Goal: Find specific page/section: Find specific page/section

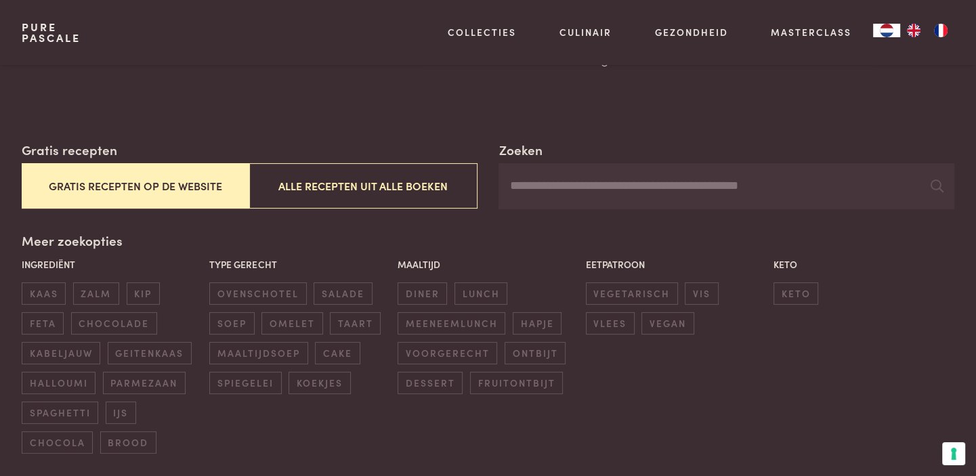
scroll to position [193, 0]
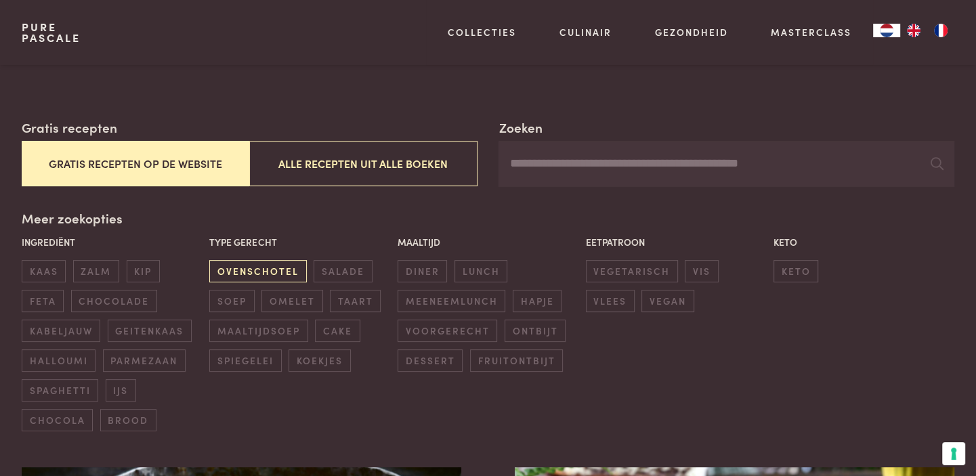
click at [278, 270] on span "ovenschotel" at bounding box center [257, 271] width 97 height 22
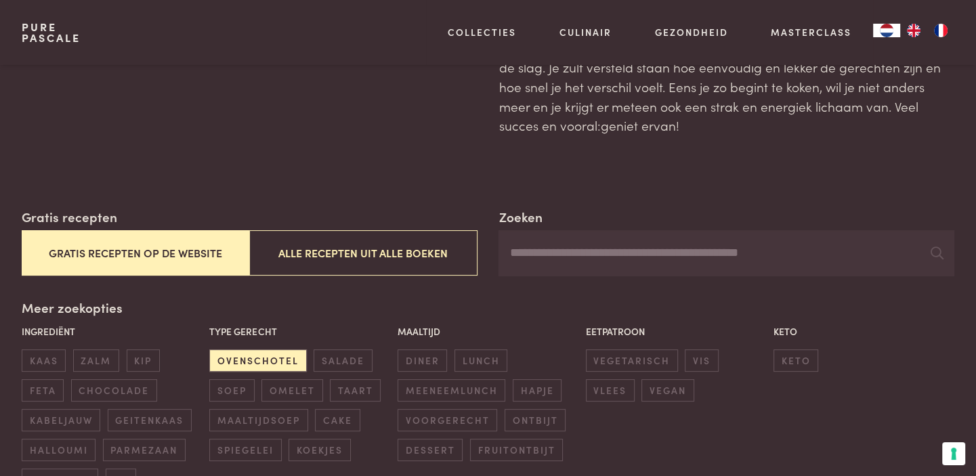
scroll to position [182, 0]
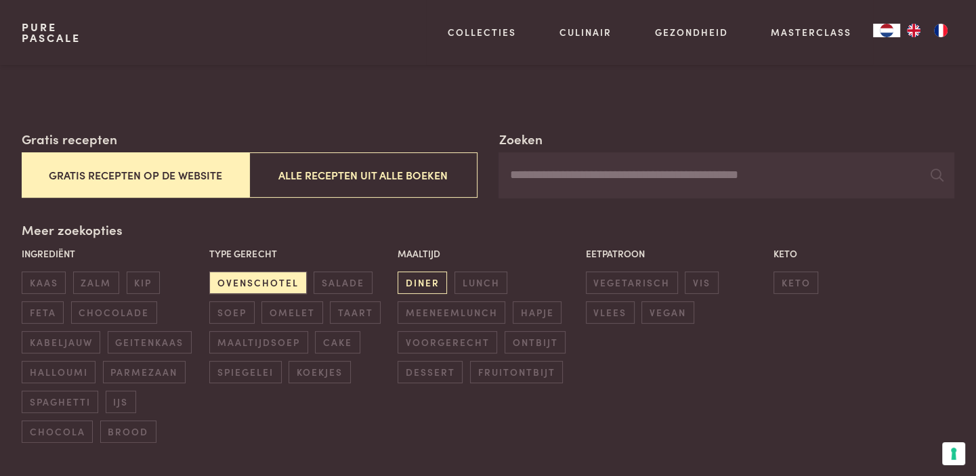
click at [417, 285] on span "diner" at bounding box center [422, 283] width 49 height 22
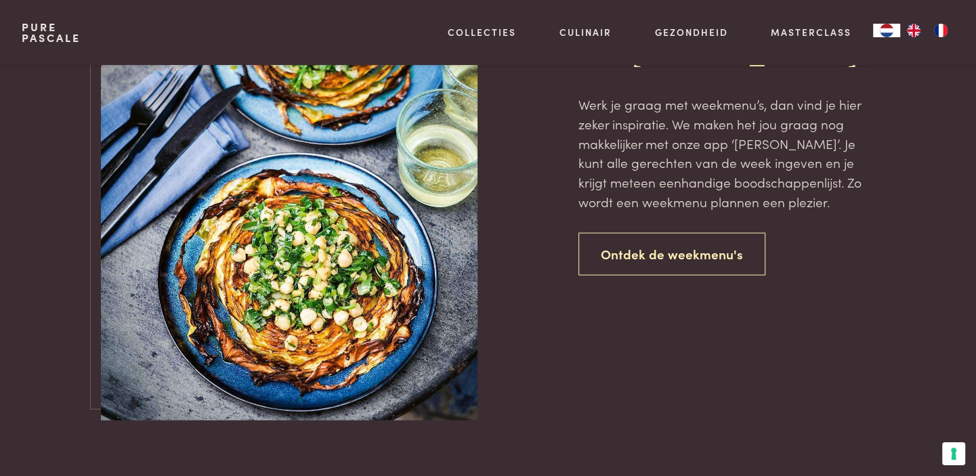
scroll to position [2376, 0]
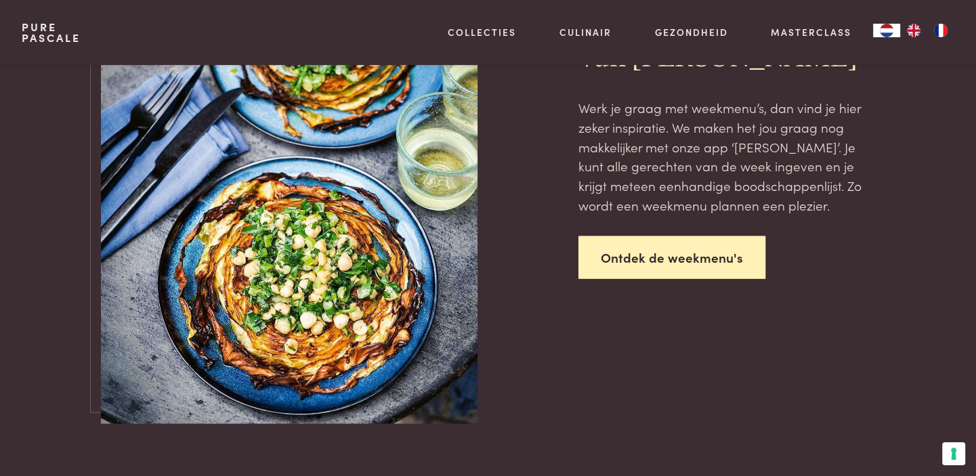
click at [625, 276] on link "Ontdek de weekmenu's" at bounding box center [672, 257] width 187 height 43
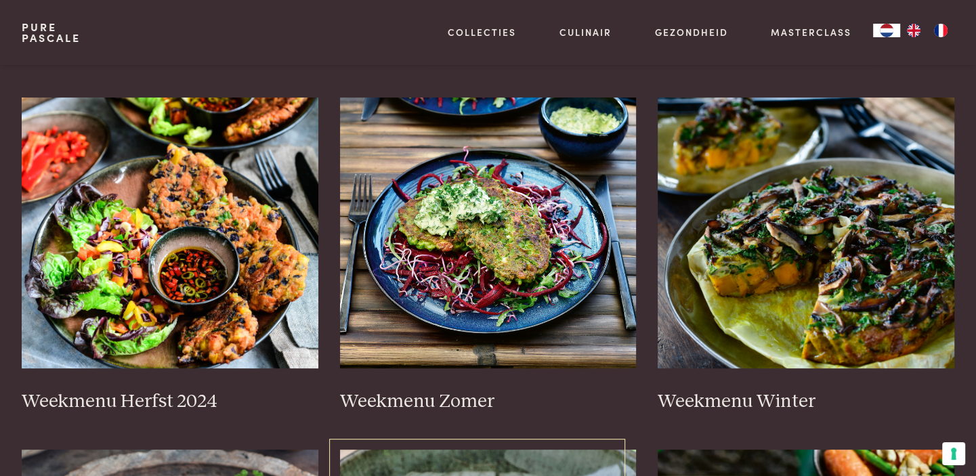
scroll to position [322, 0]
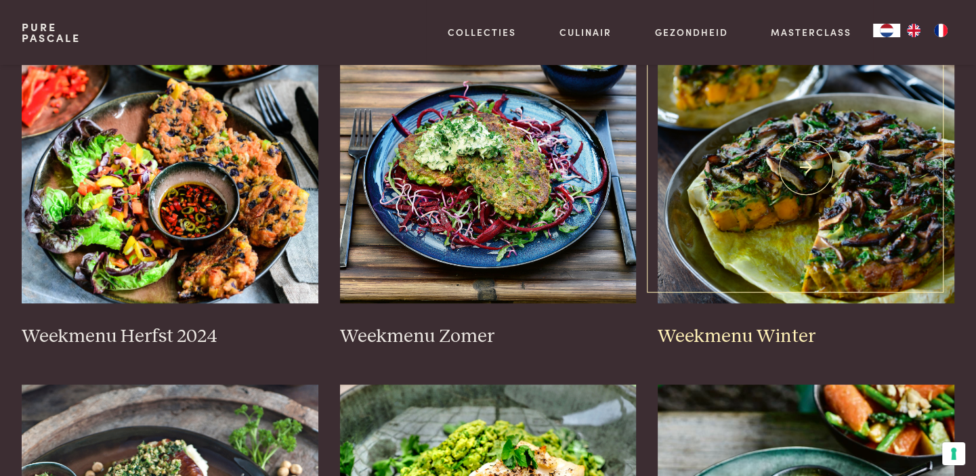
click at [690, 337] on h3 "Weekmenu Winter" at bounding box center [806, 337] width 297 height 24
